Goal: Task Accomplishment & Management: Use online tool/utility

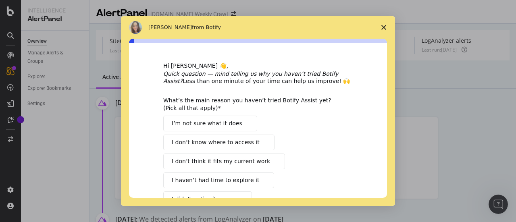
click at [385, 28] on polygon "Close survey" at bounding box center [384, 27] width 5 height 5
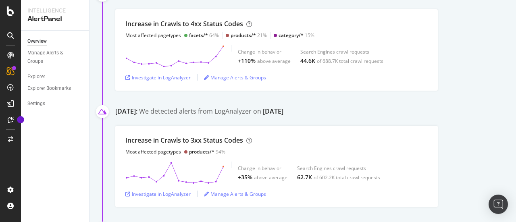
scroll to position [107, 0]
